Goal: Find specific page/section: Find specific page/section

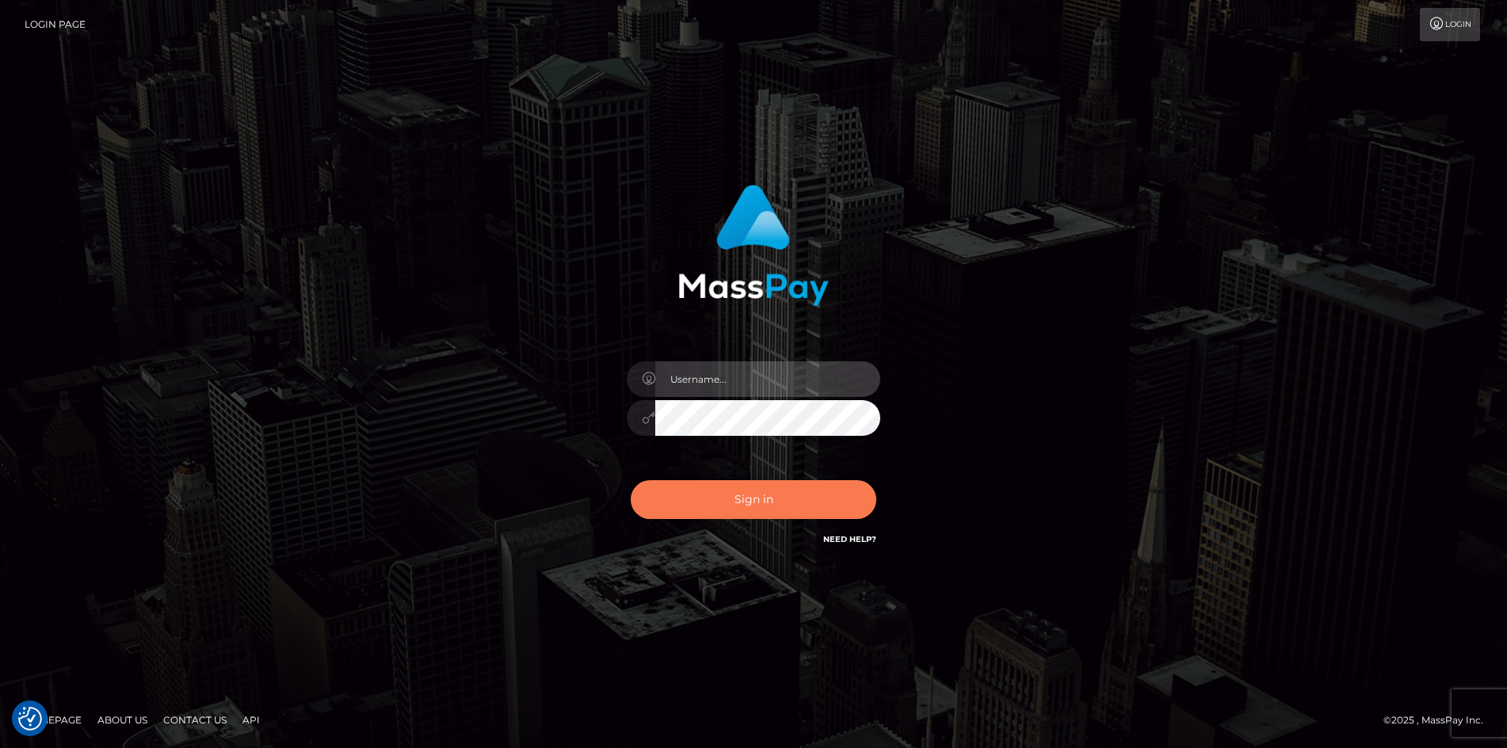
type input "Amy.Springer2"
click at [755, 503] on button "Sign in" at bounding box center [754, 499] width 246 height 39
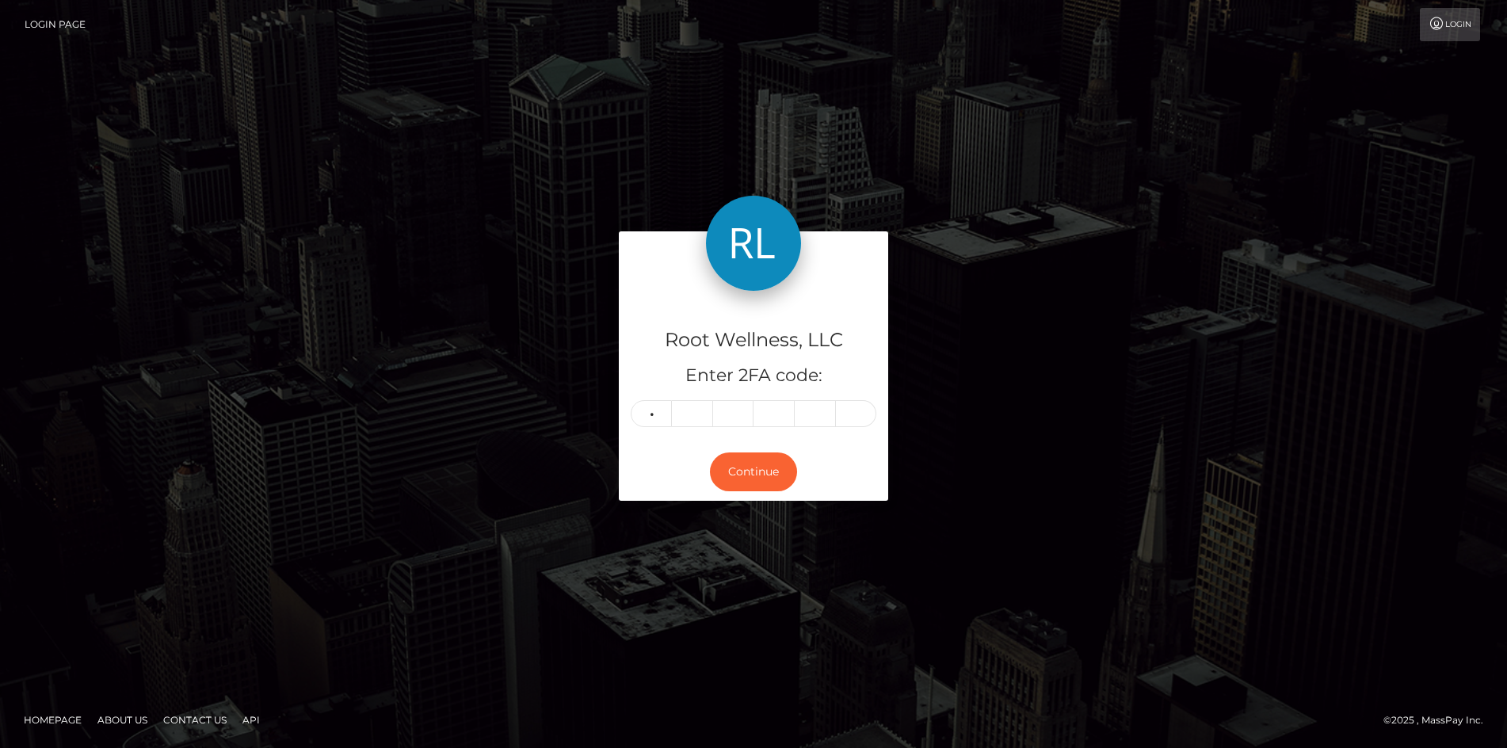
type input "5"
type input "9"
type input "4"
type input "3"
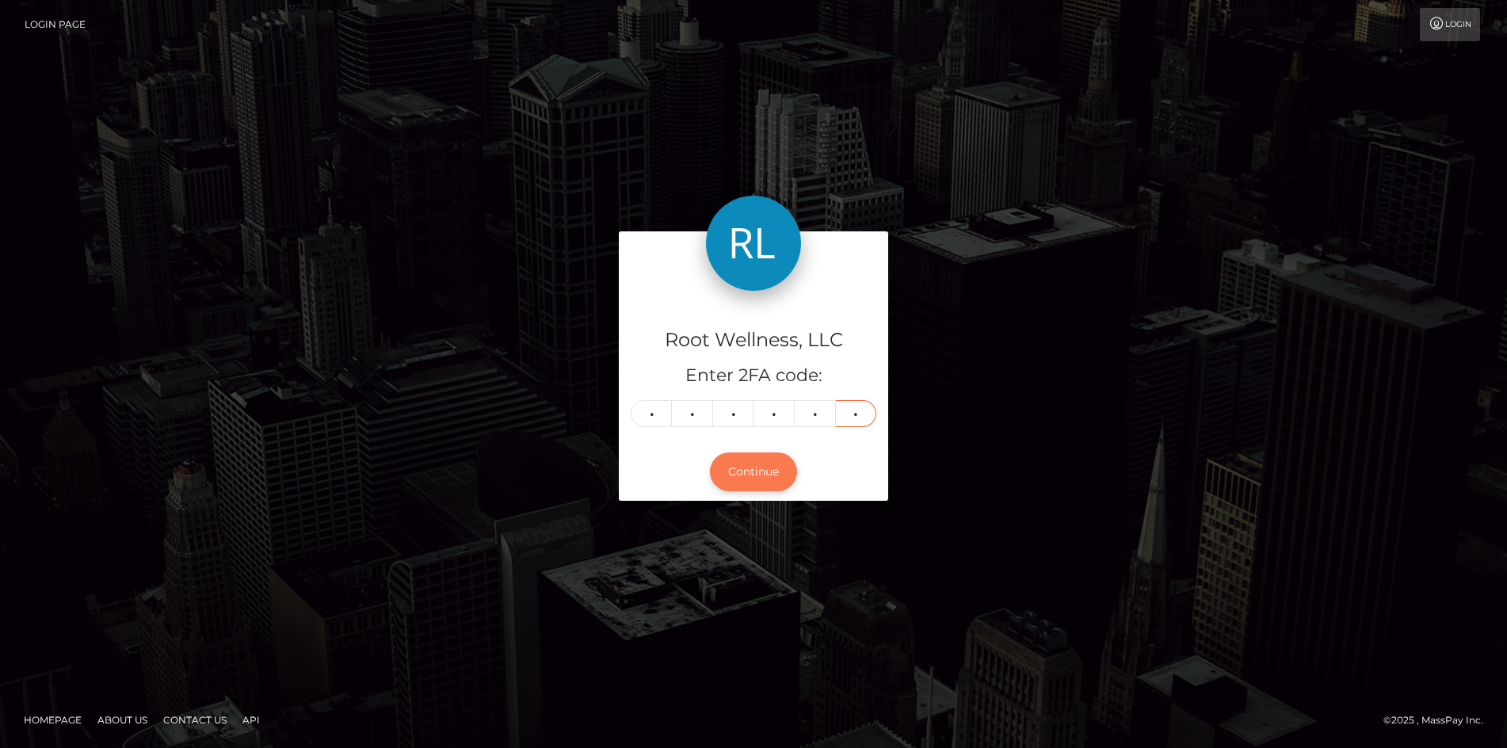
type input "9"
click at [741, 474] on button "Continue" at bounding box center [753, 471] width 87 height 39
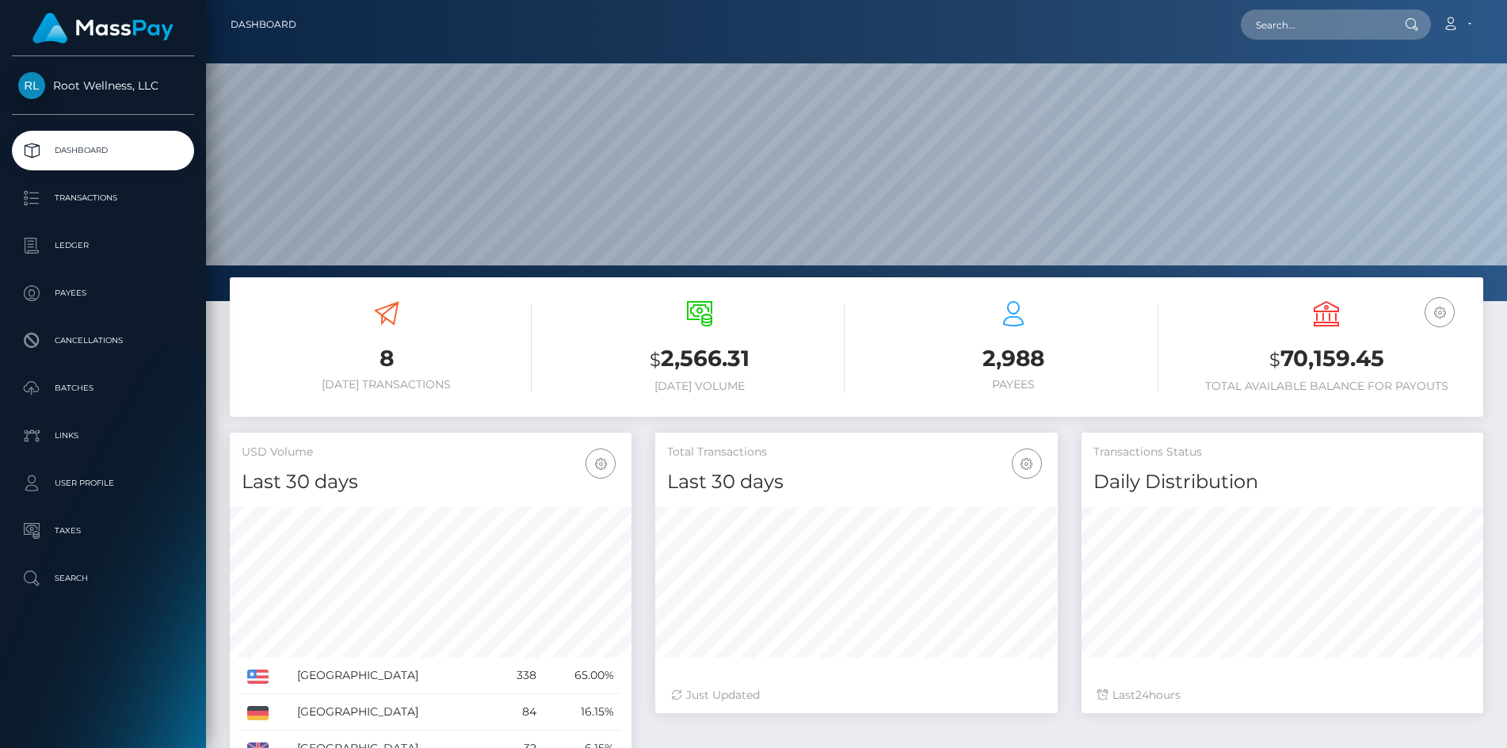
scroll to position [281, 403]
click at [61, 381] on p "Batches" at bounding box center [103, 388] width 170 height 24
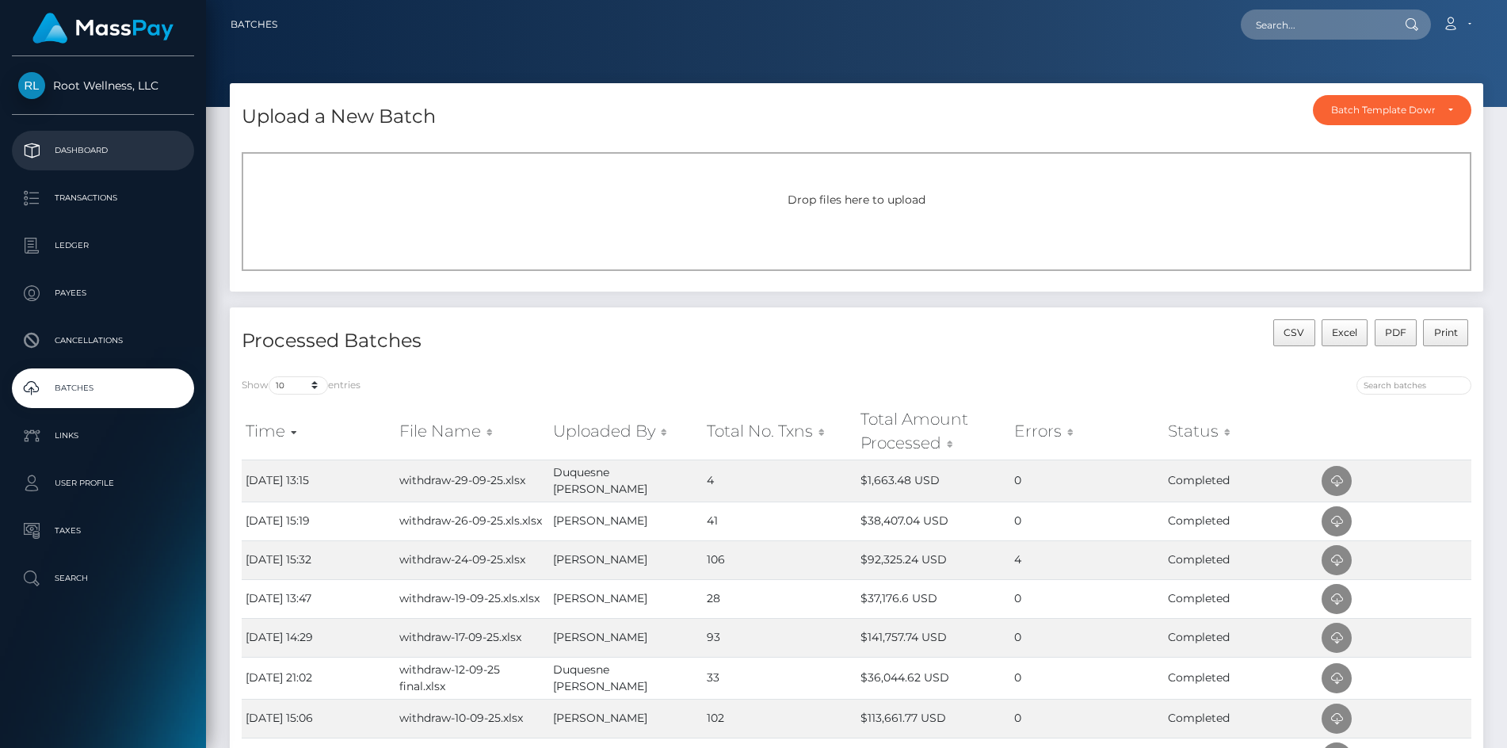
click at [94, 147] on p "Dashboard" at bounding box center [103, 151] width 170 height 24
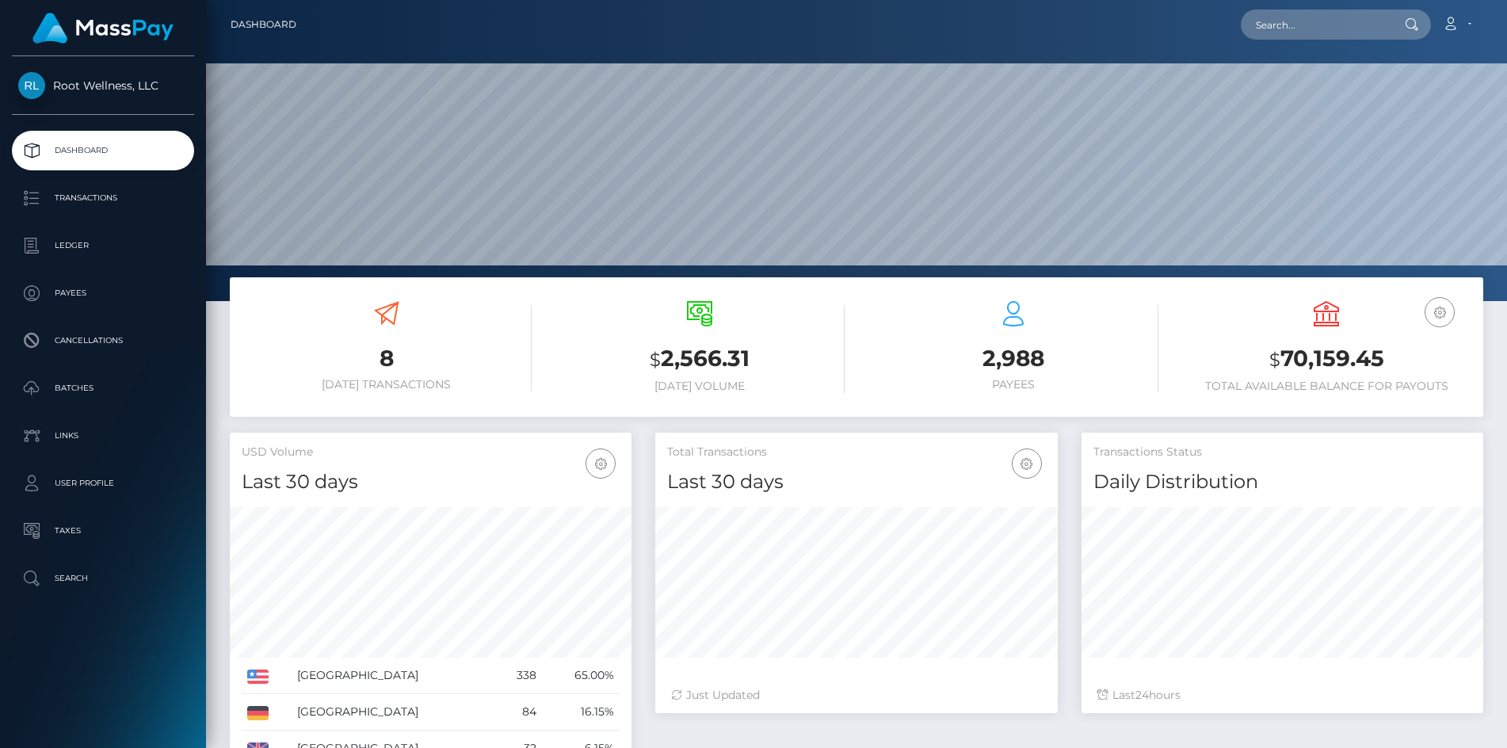
scroll to position [281, 403]
drag, startPoint x: 83, startPoint y: 386, endPoint x: 91, endPoint y: 385, distance: 8.0
click at [82, 387] on p "Batches" at bounding box center [103, 388] width 170 height 24
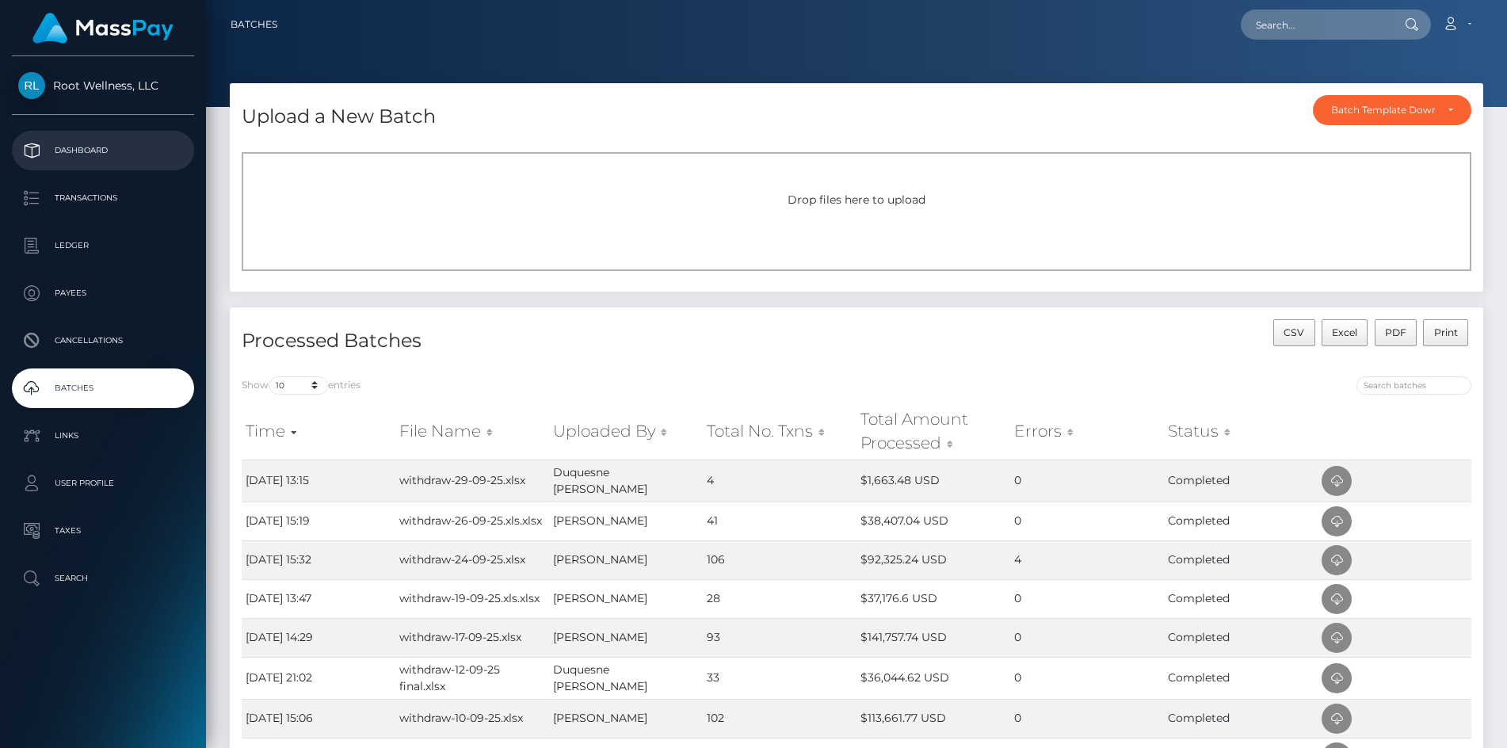
click at [107, 143] on p "Dashboard" at bounding box center [103, 151] width 170 height 24
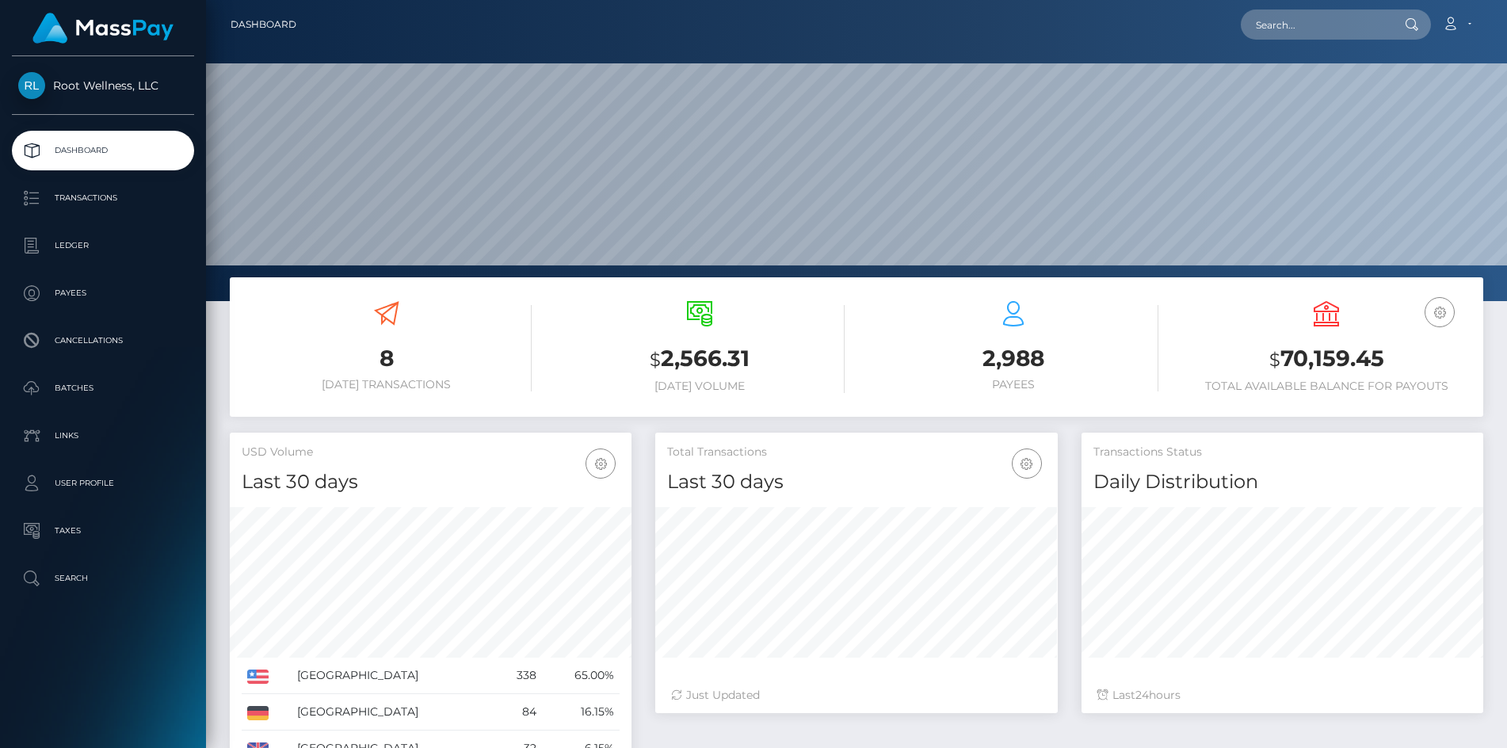
scroll to position [281, 403]
click at [60, 387] on p "Batches" at bounding box center [103, 388] width 170 height 24
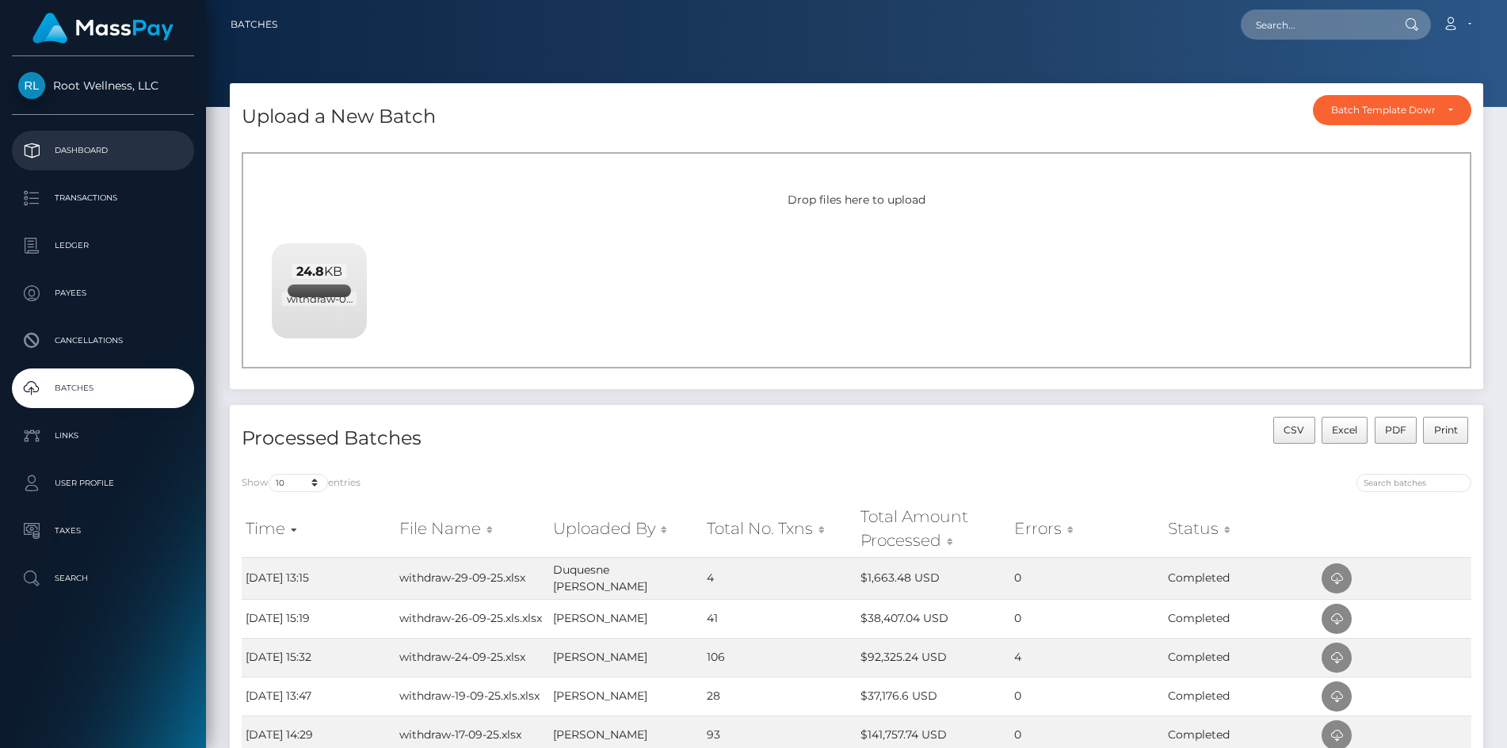
click at [94, 143] on p "Dashboard" at bounding box center [103, 151] width 170 height 24
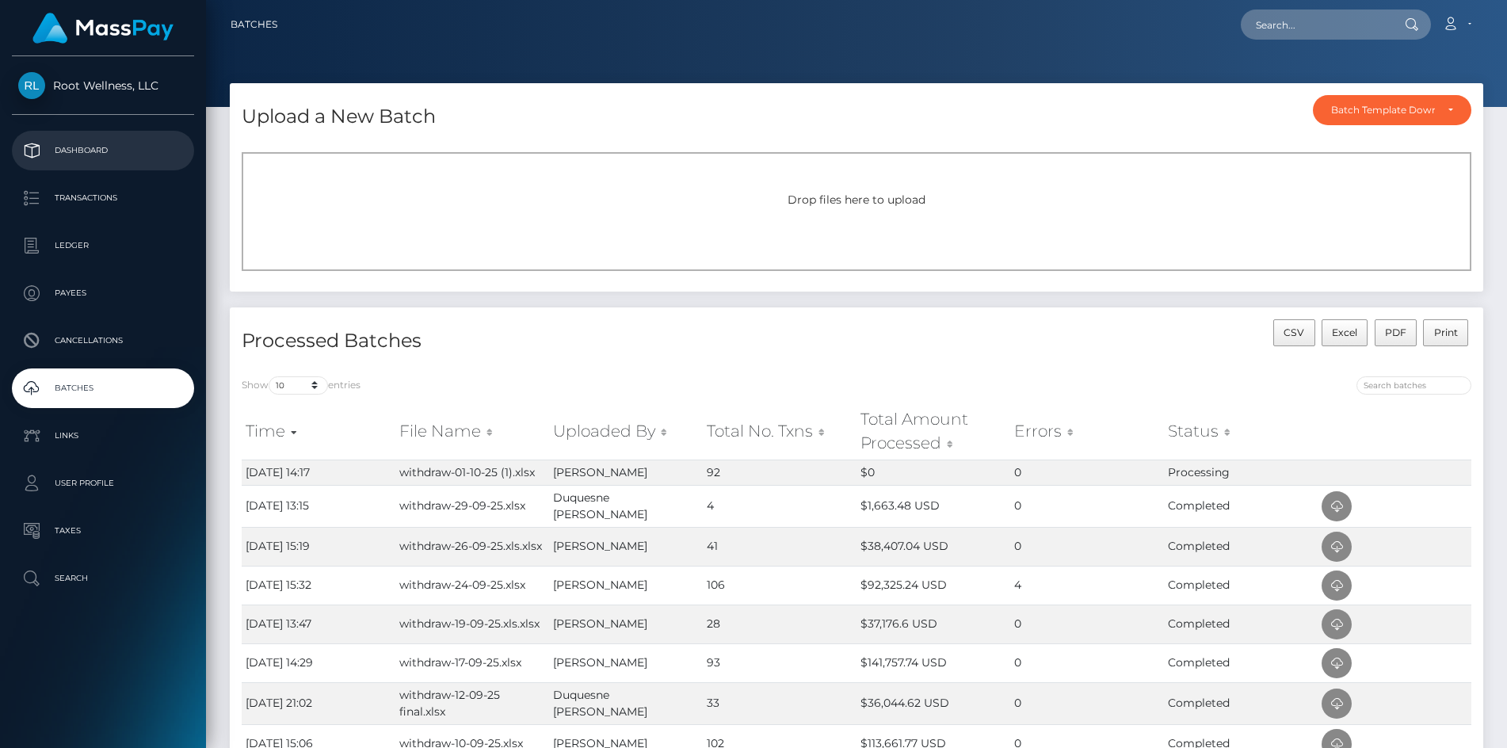
click at [104, 148] on p "Dashboard" at bounding box center [103, 151] width 170 height 24
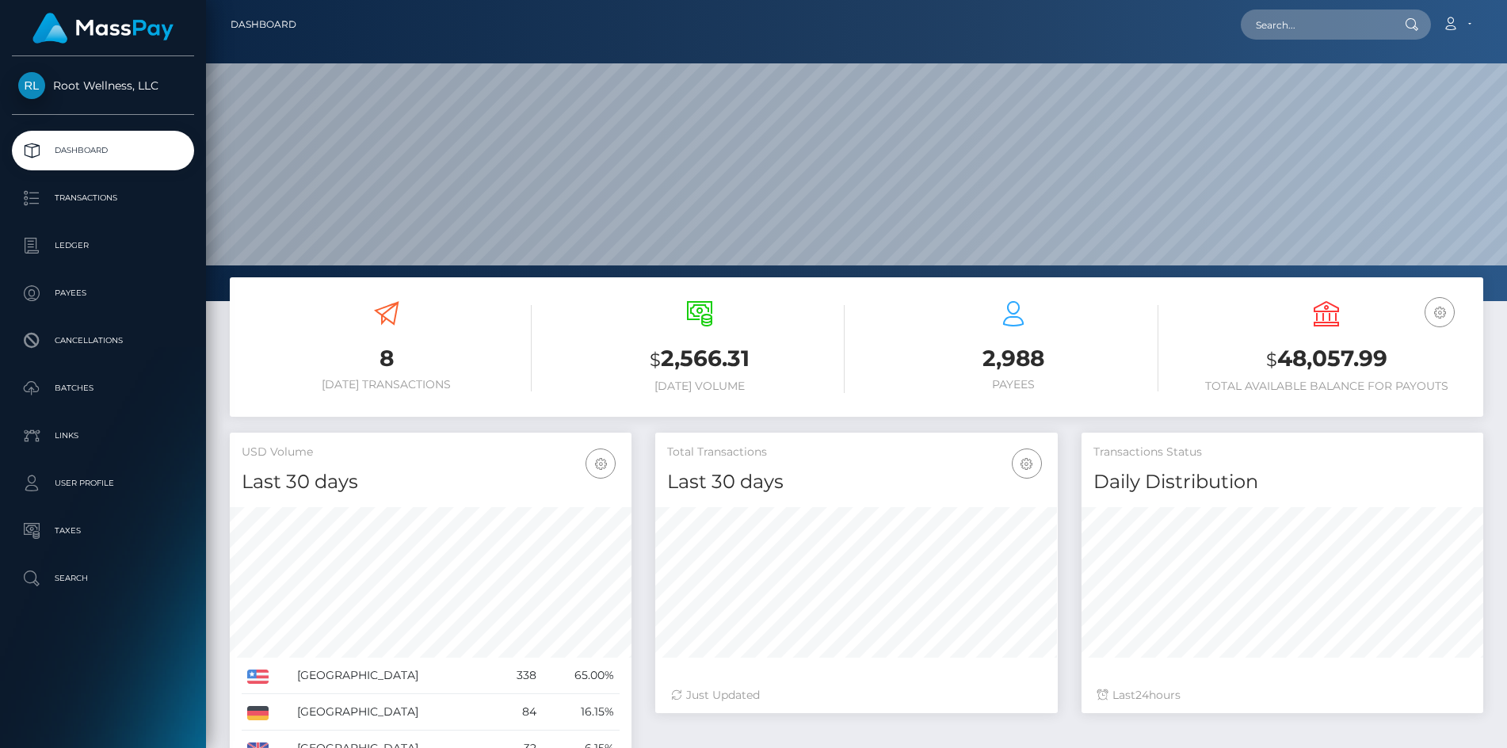
scroll to position [281, 403]
click at [82, 392] on p "Batches" at bounding box center [103, 388] width 170 height 24
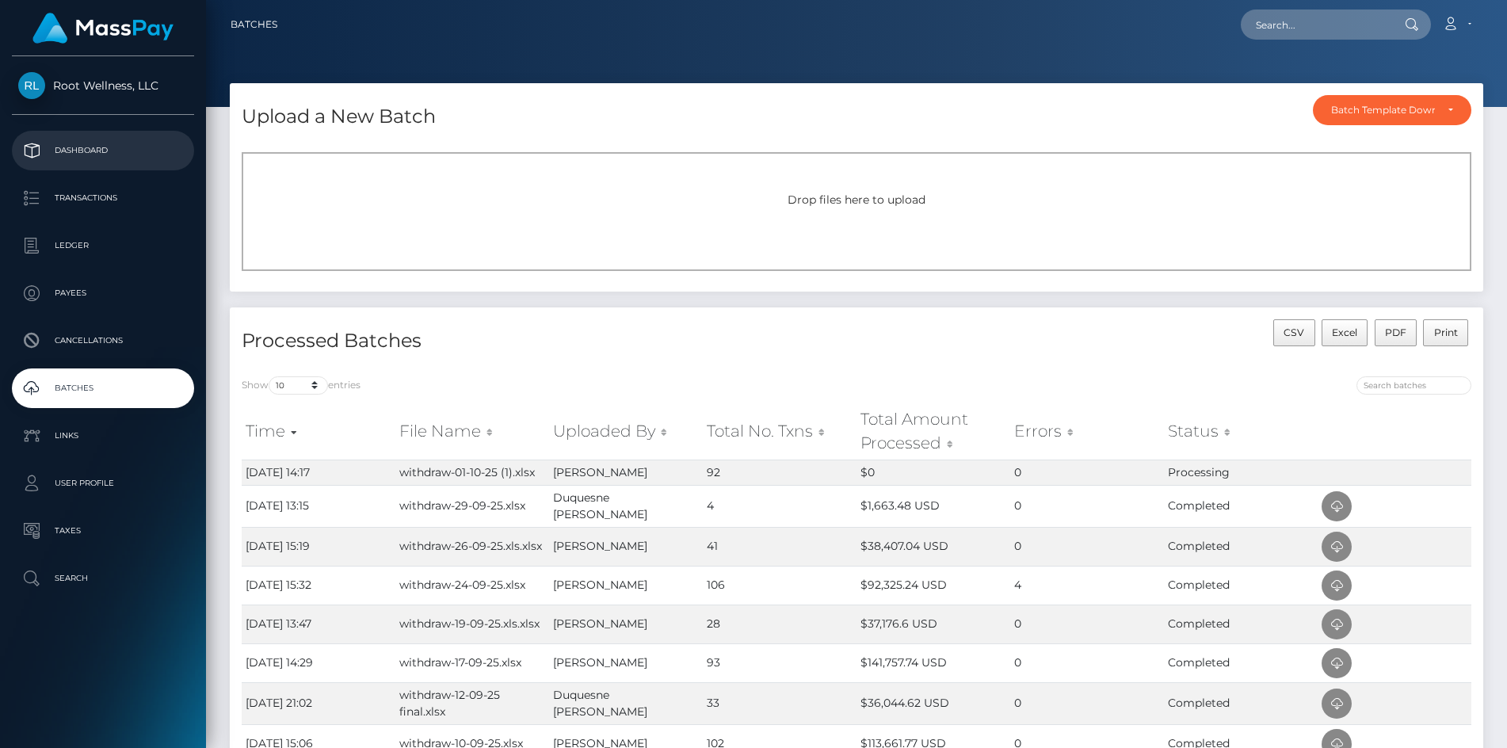
click at [93, 141] on p "Dashboard" at bounding box center [103, 151] width 170 height 24
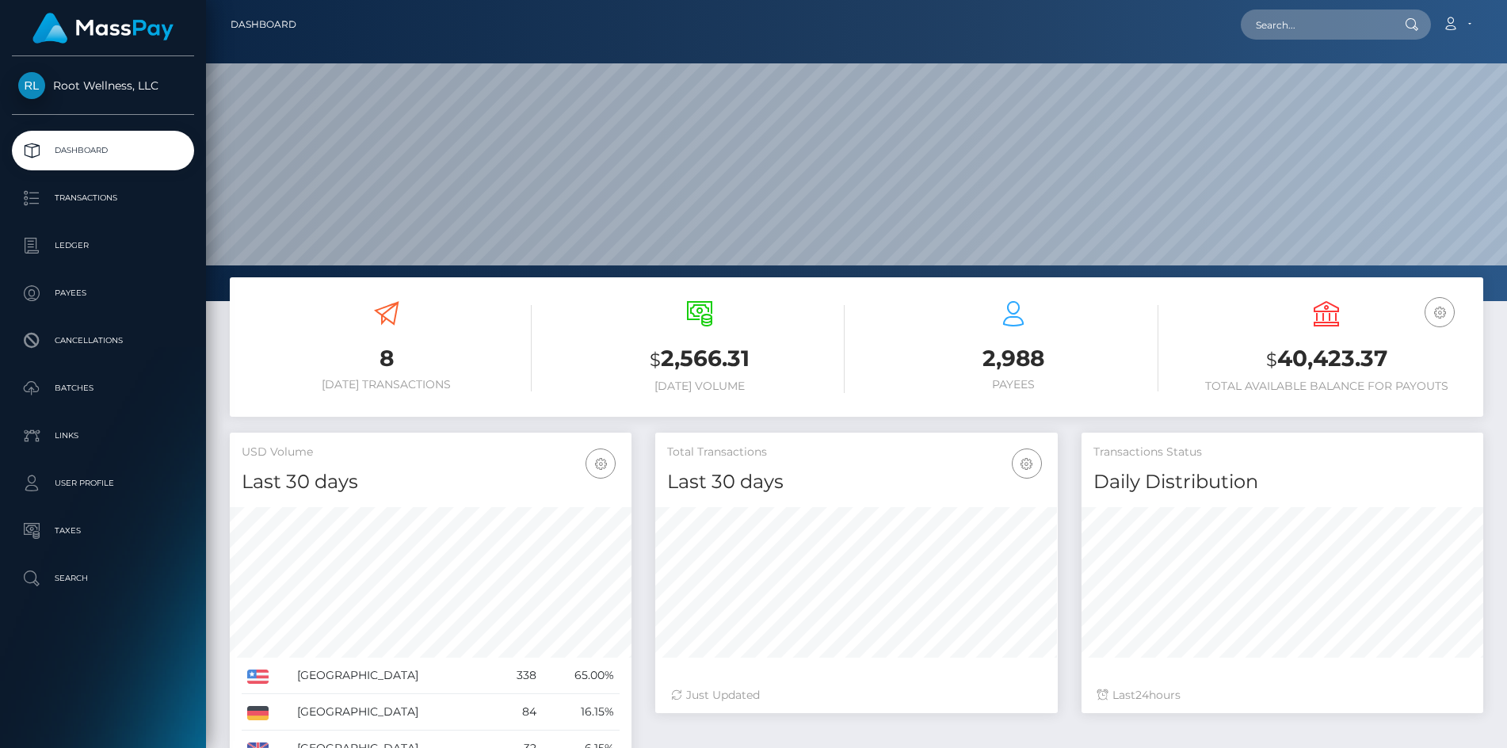
scroll to position [281, 403]
click at [63, 385] on p "Batches" at bounding box center [103, 388] width 170 height 24
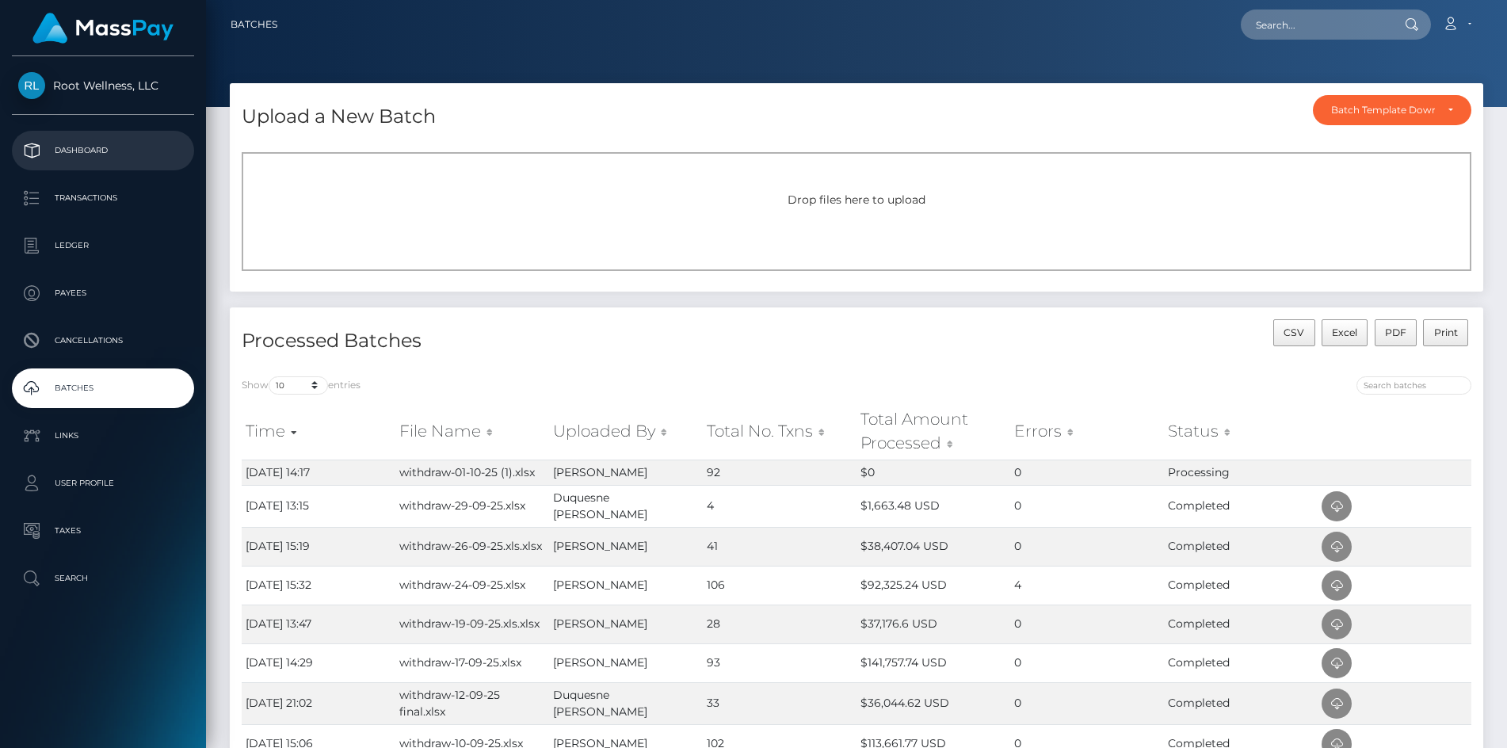
click at [72, 154] on p "Dashboard" at bounding box center [103, 151] width 170 height 24
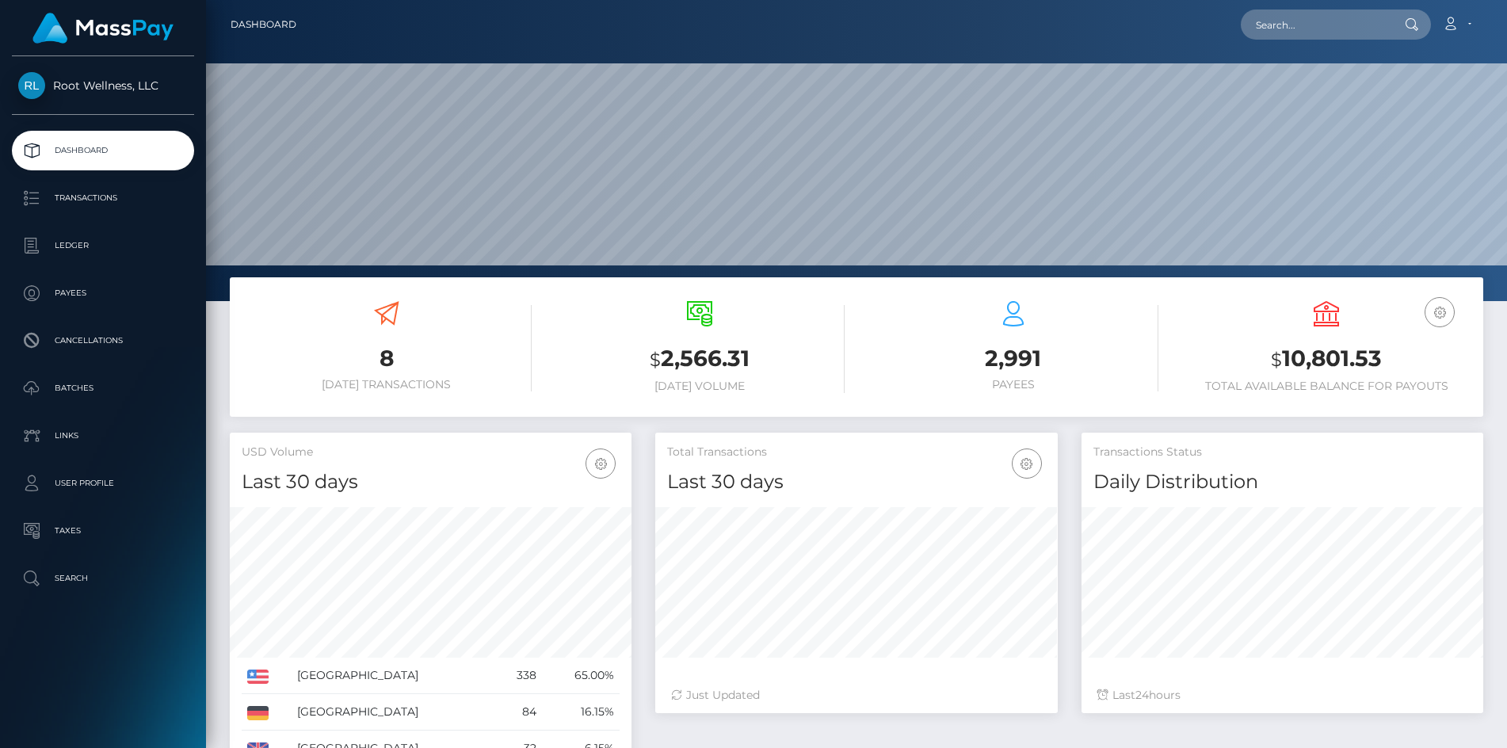
scroll to position [281, 403]
click at [71, 385] on p "Batches" at bounding box center [103, 388] width 170 height 24
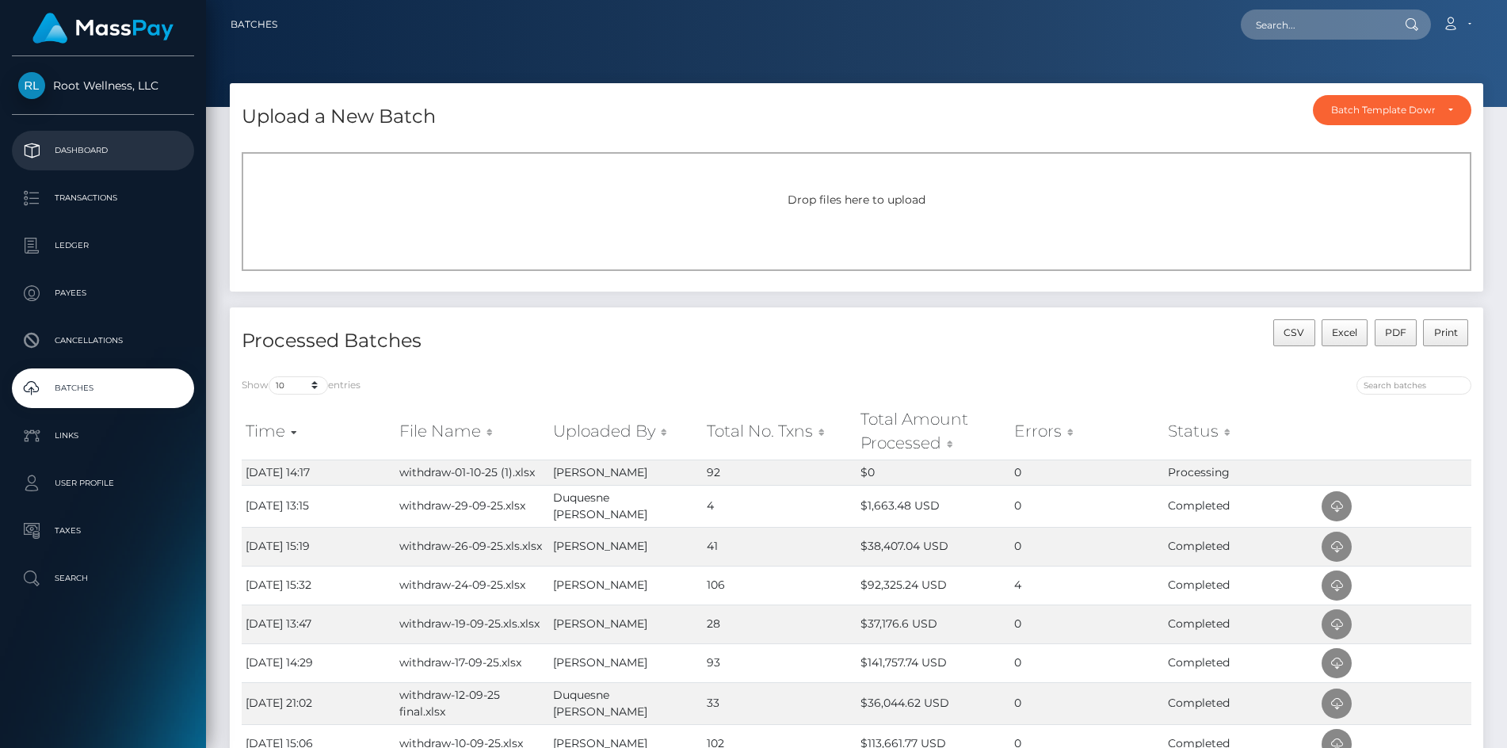
click at [97, 147] on p "Dashboard" at bounding box center [103, 151] width 170 height 24
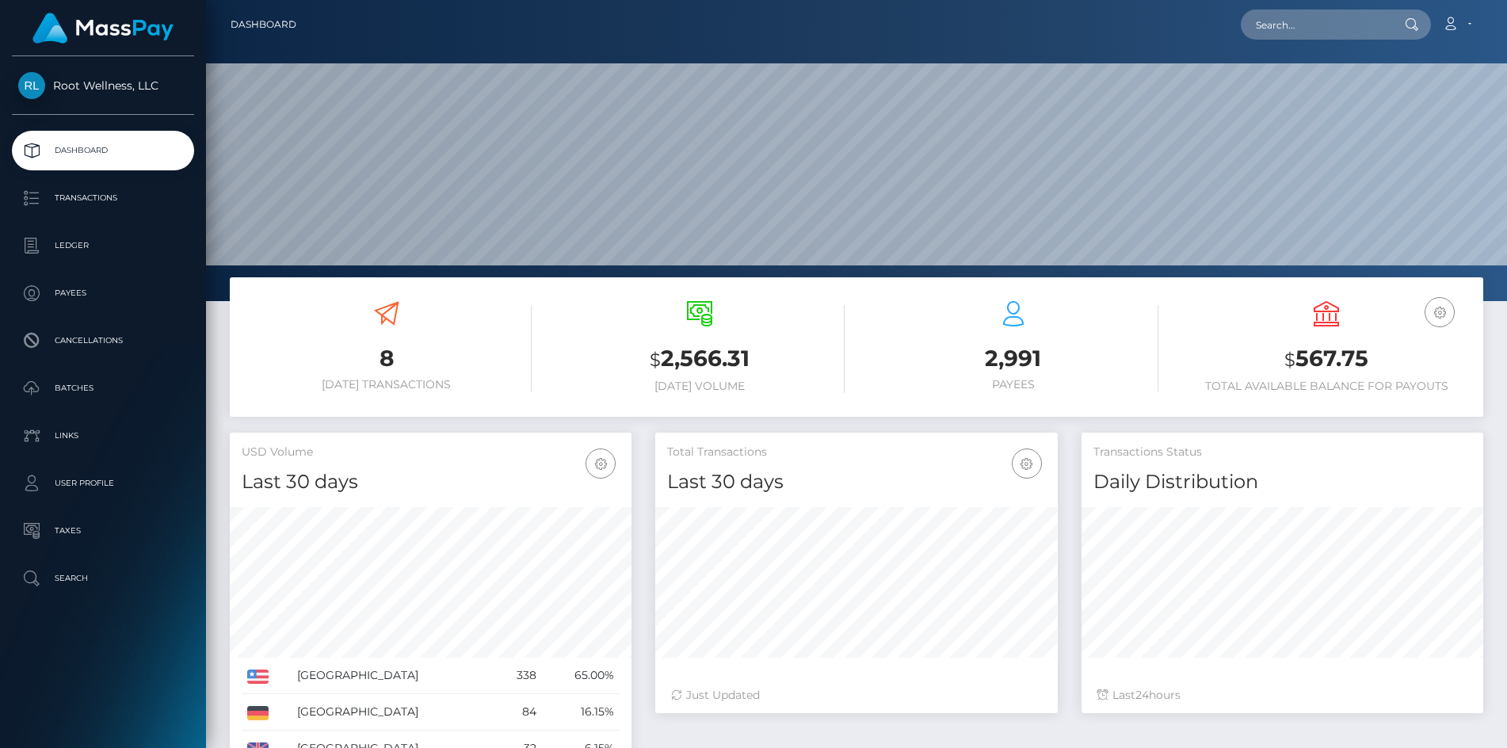
scroll to position [281, 403]
click at [76, 387] on p "Batches" at bounding box center [103, 388] width 170 height 24
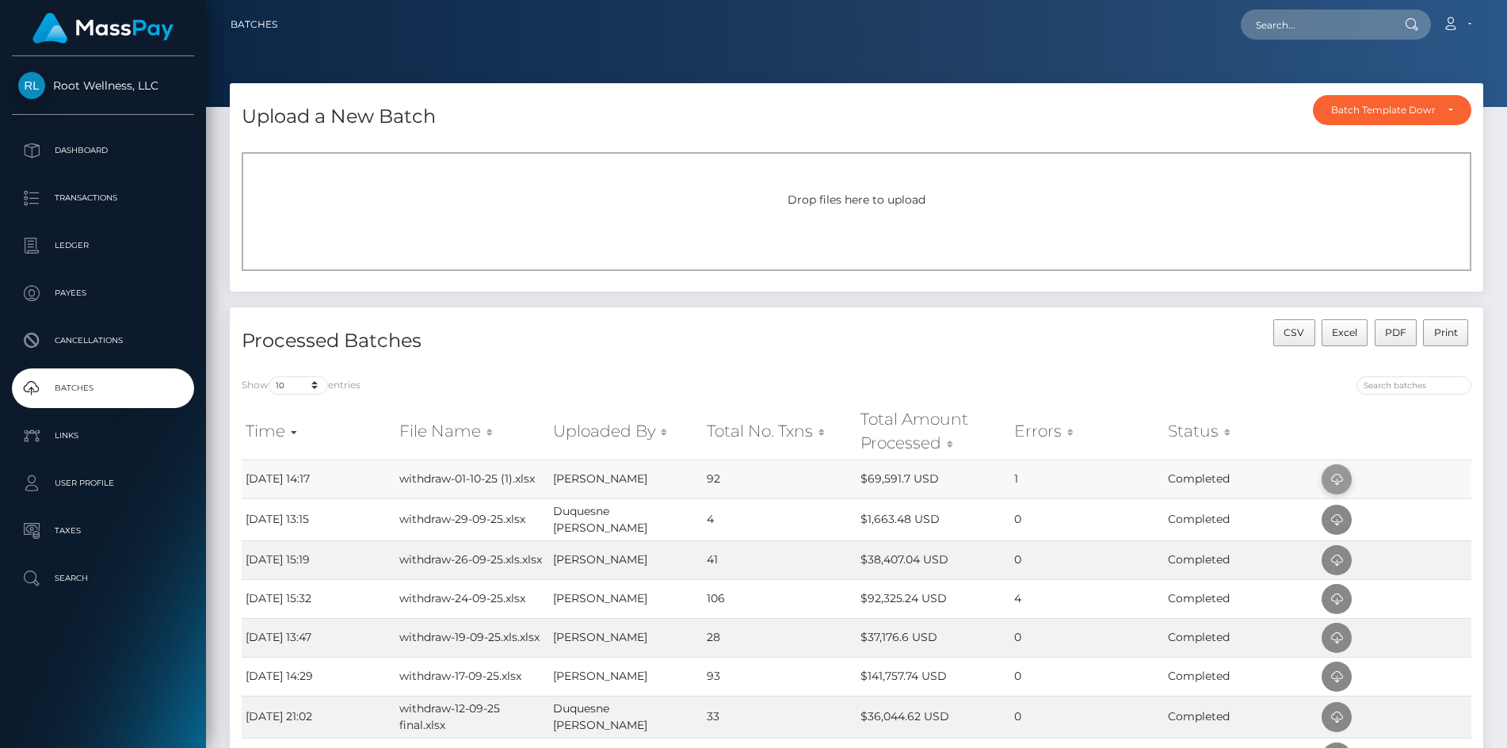
click at [1334, 475] on icon at bounding box center [1336, 480] width 19 height 20
